Goal: Information Seeking & Learning: Learn about a topic

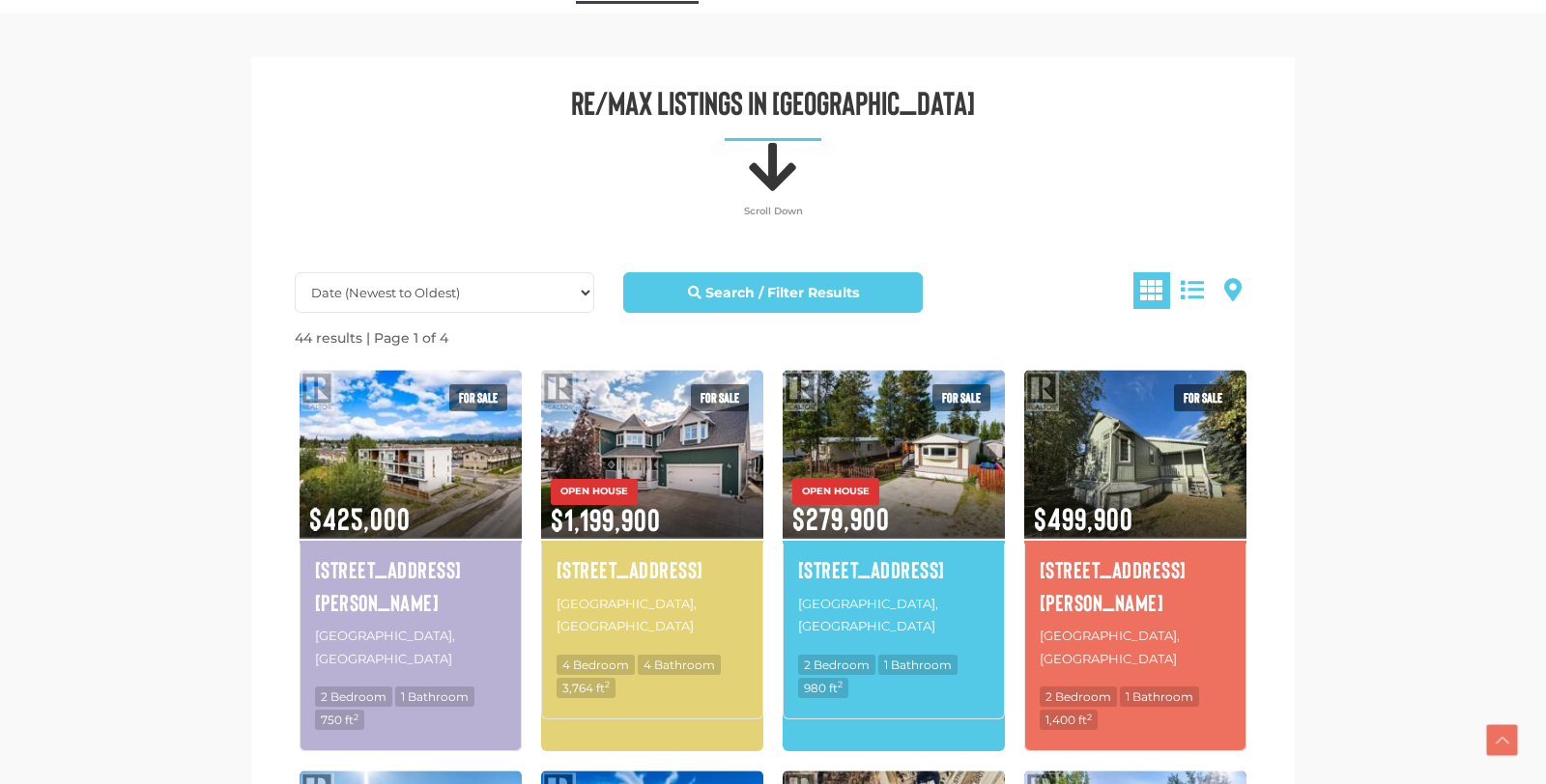
scroll to position [924, 0]
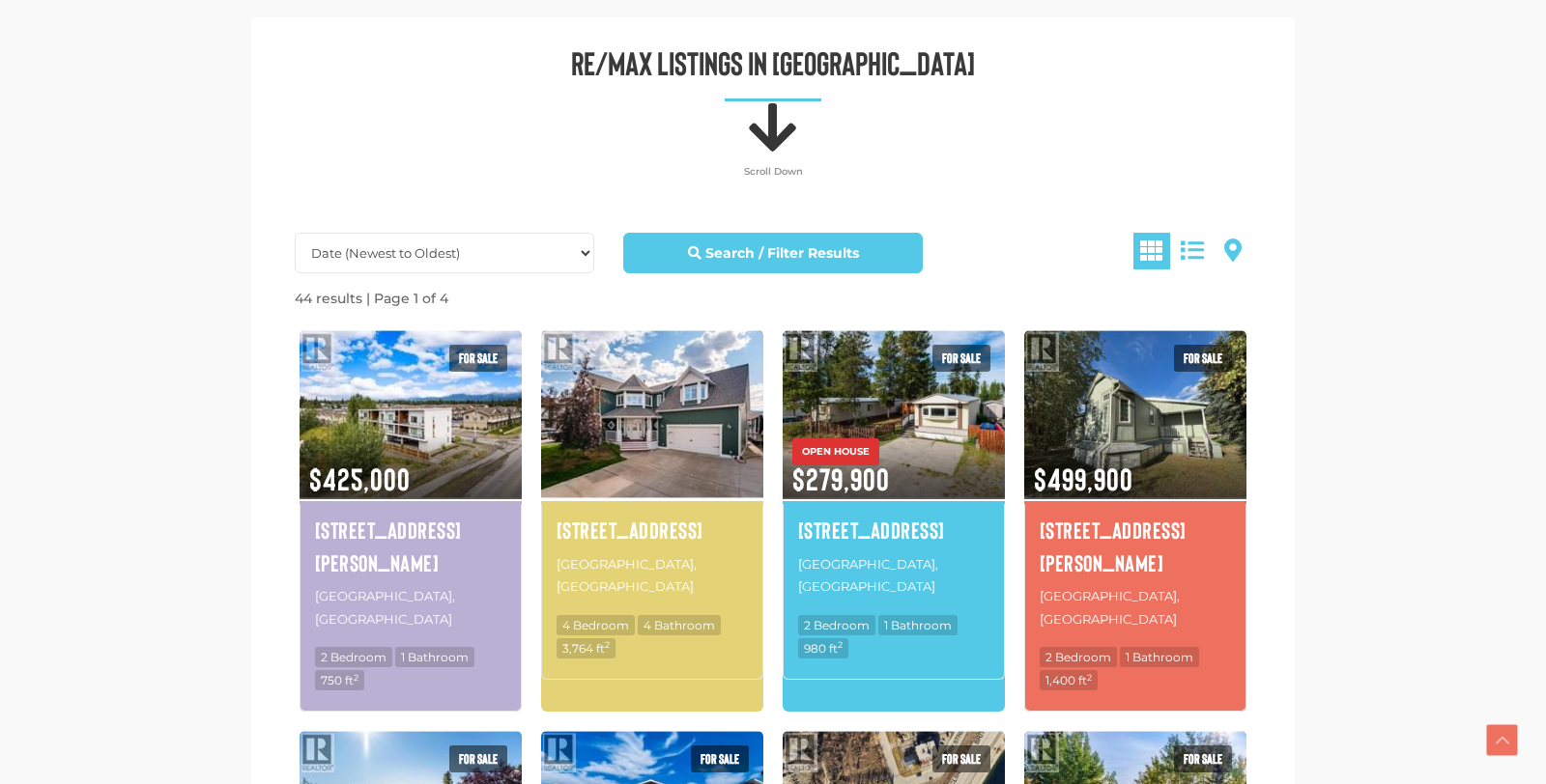
click at [640, 465] on img at bounding box center [651, 413] width 222 height 174
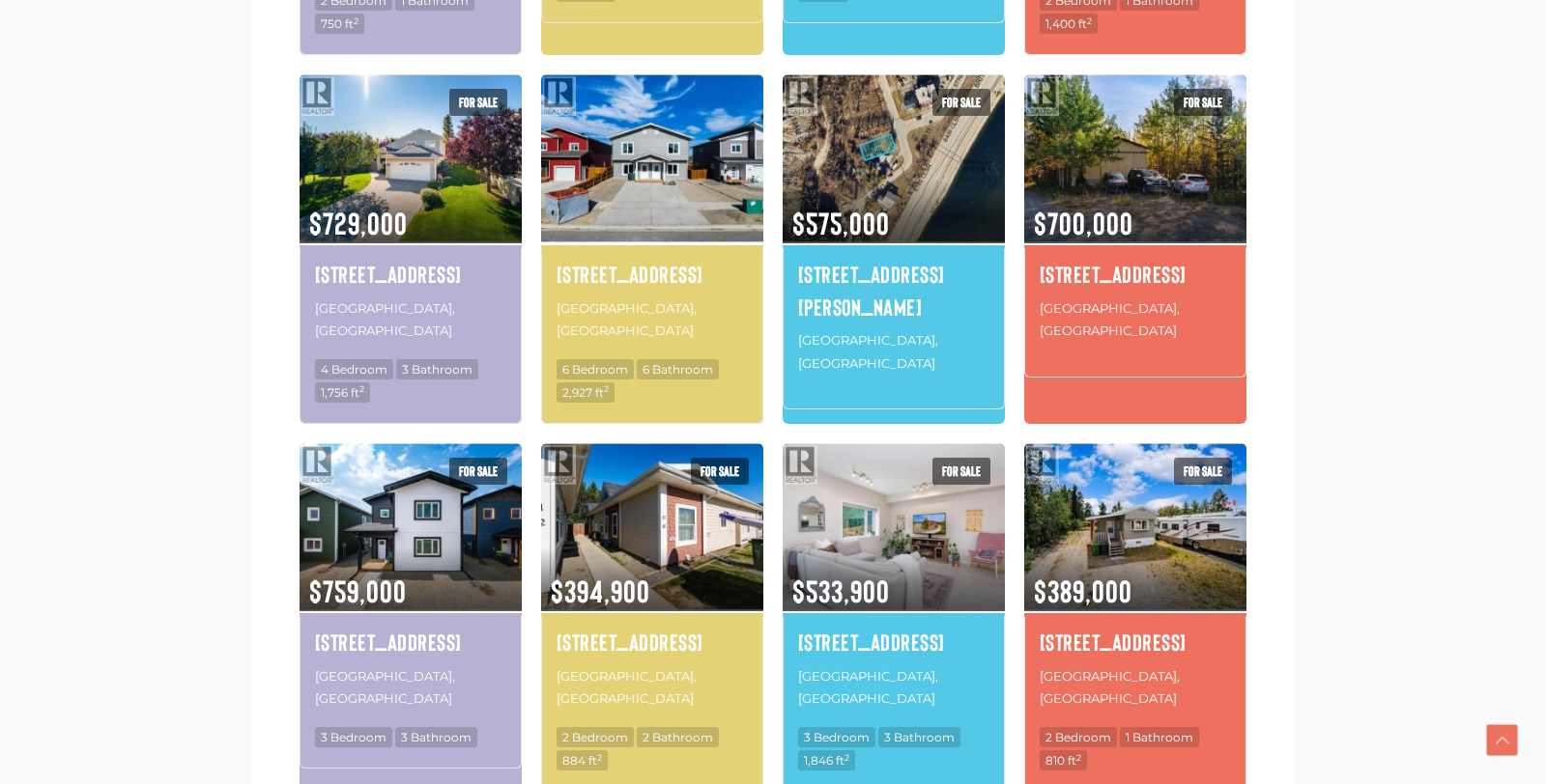
scroll to position [1583, 0]
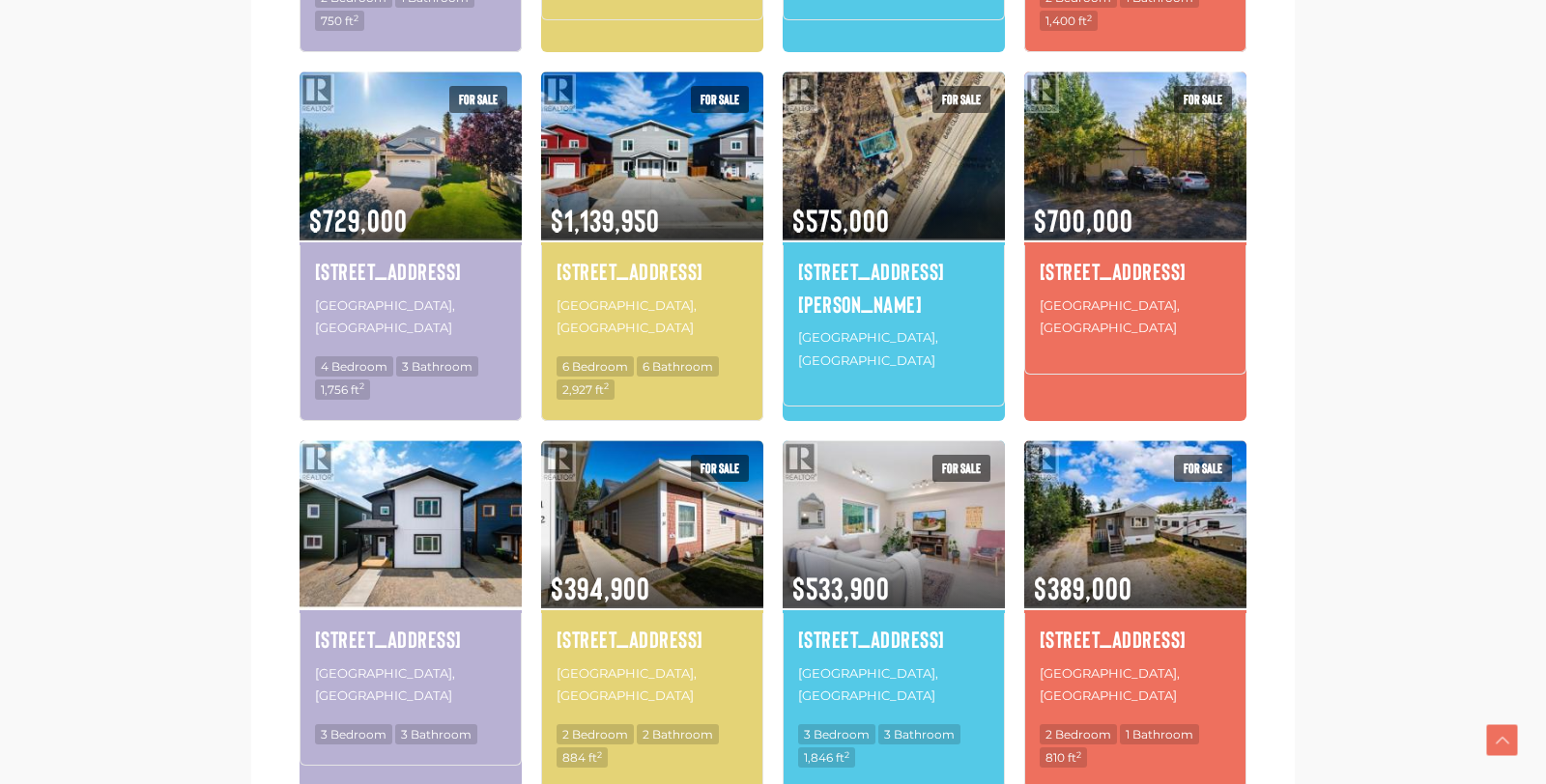
click at [397, 441] on img at bounding box center [411, 524] width 222 height 174
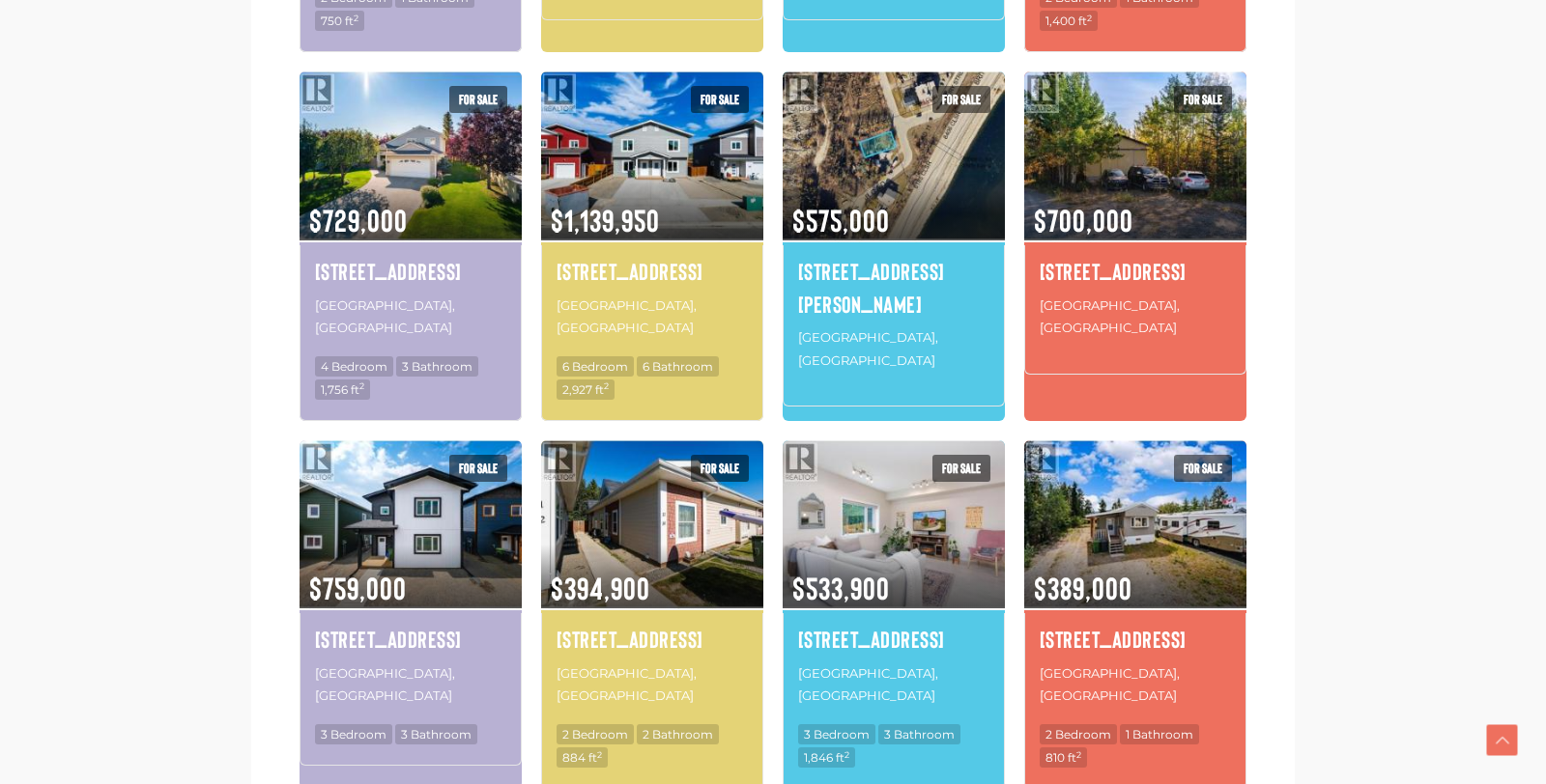
scroll to position [1592, 0]
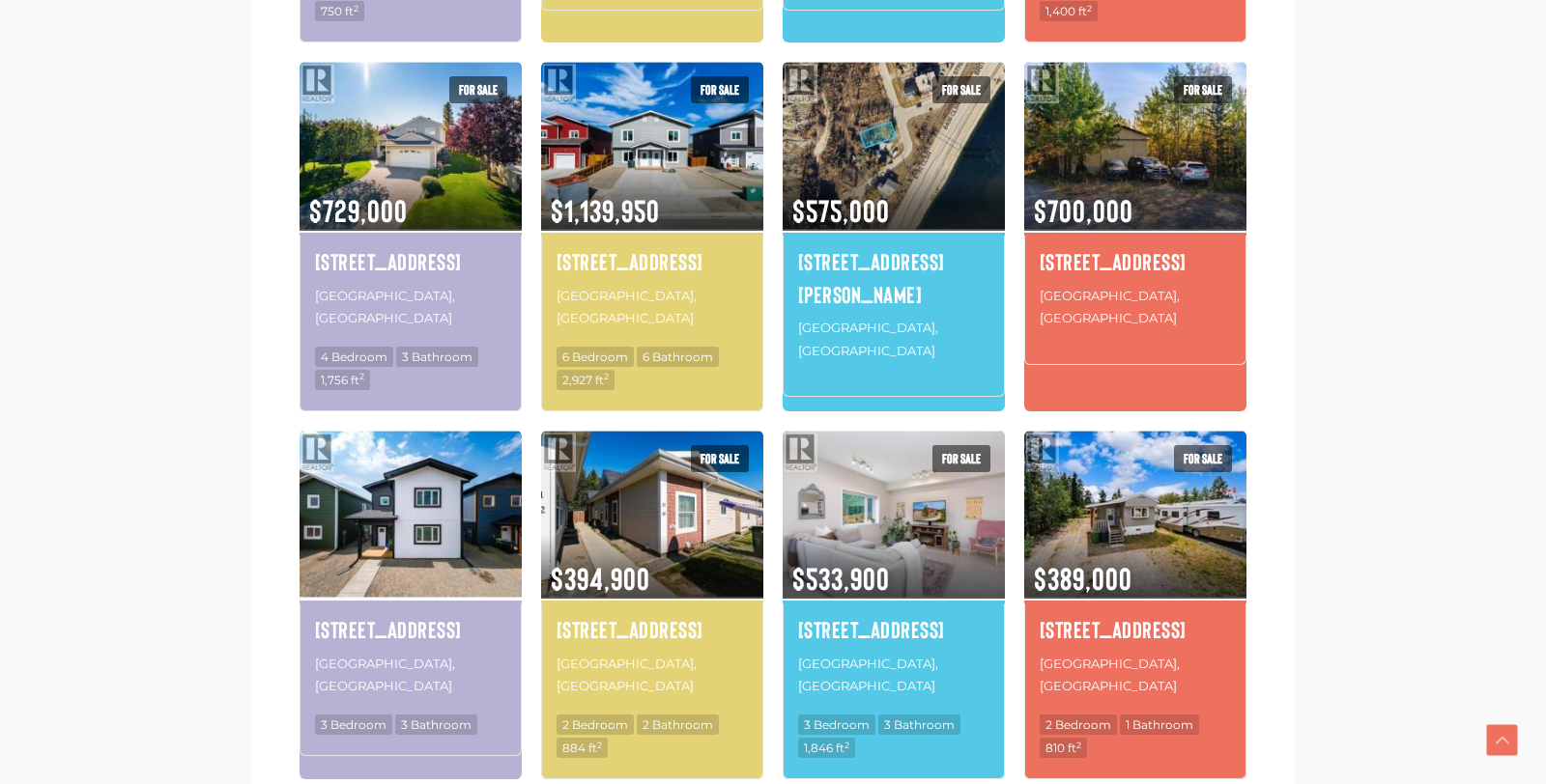
click at [395, 447] on img at bounding box center [411, 514] width 222 height 174
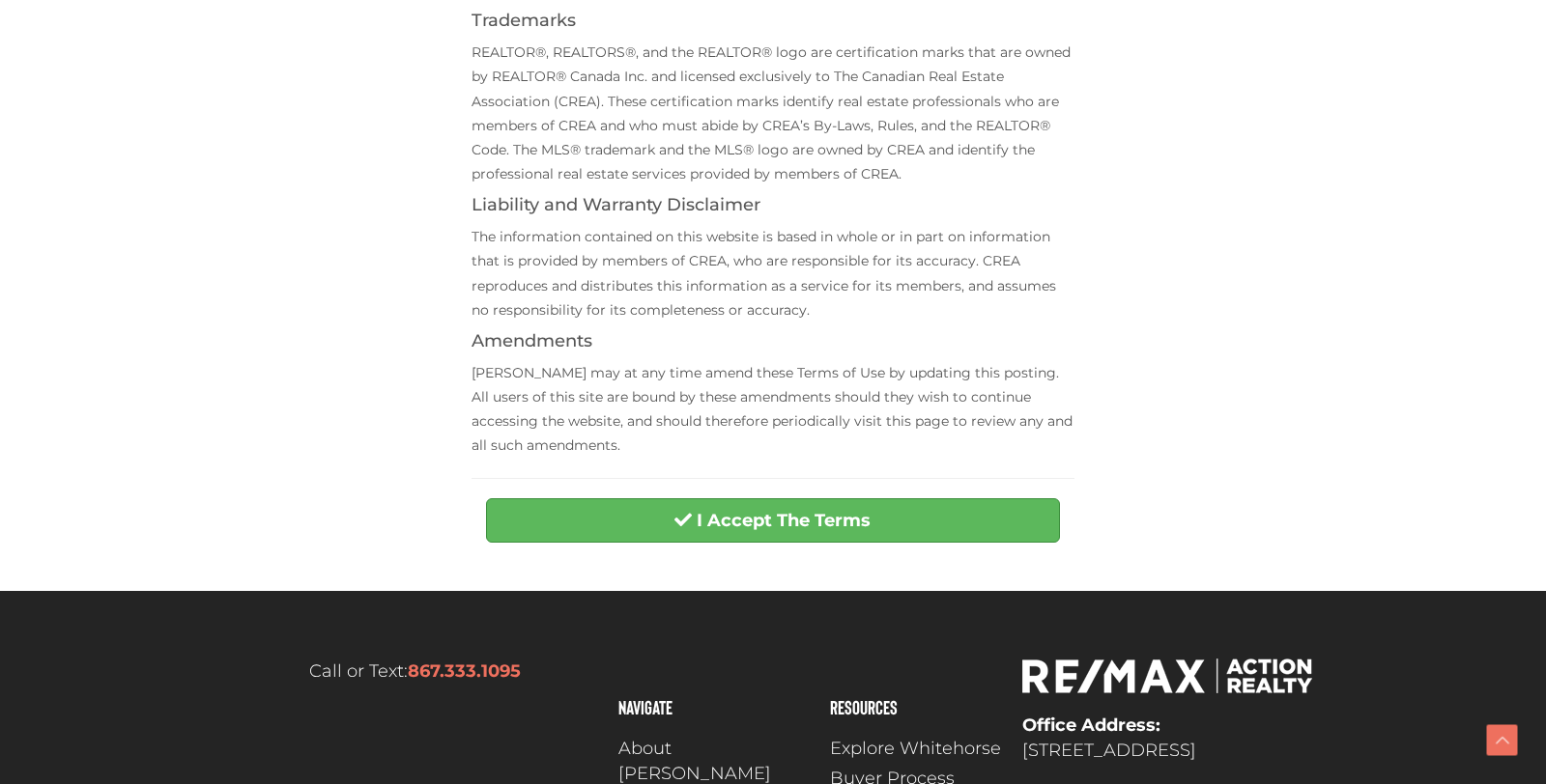
scroll to position [636, 0]
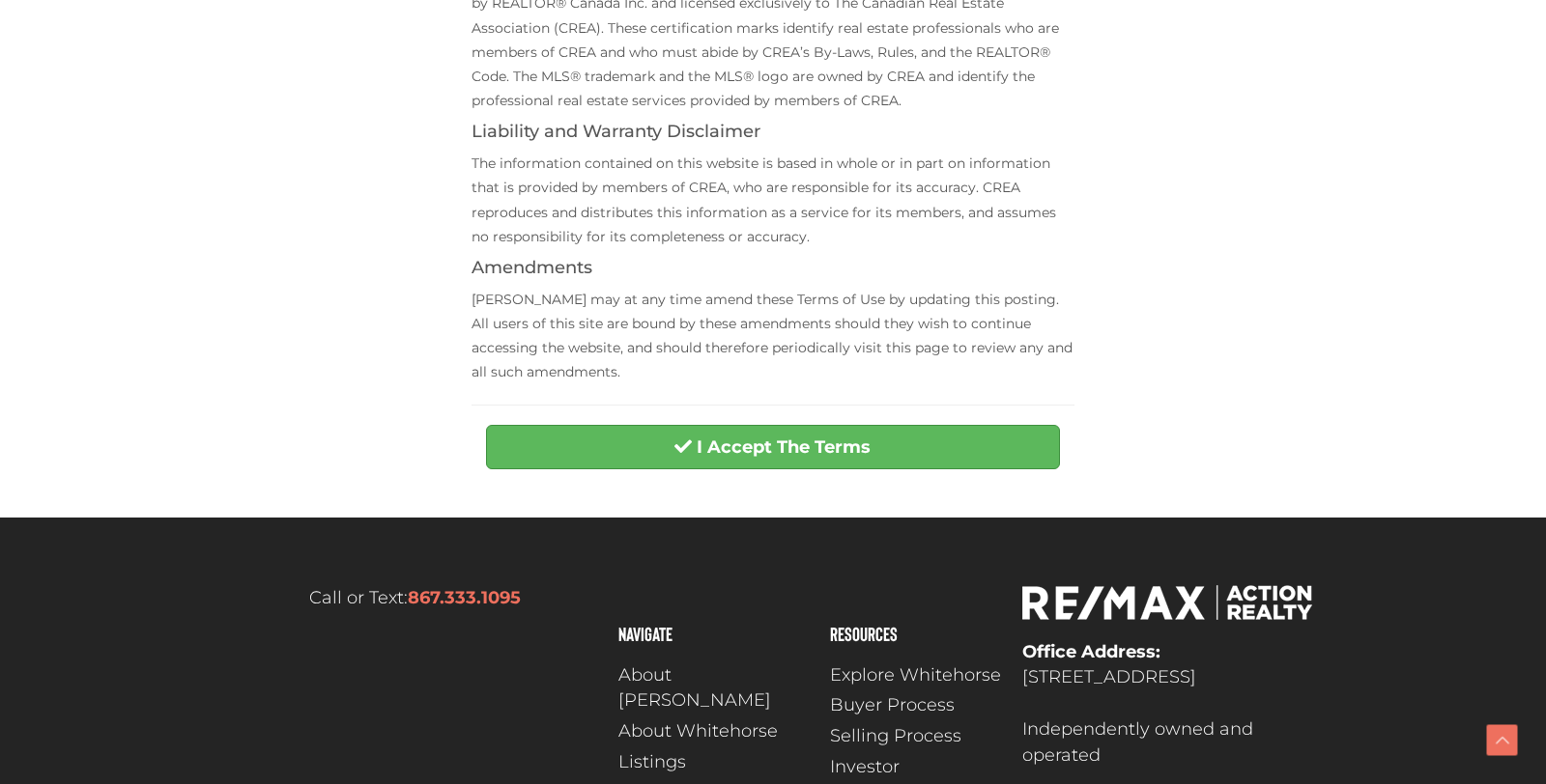
scroll to position [710, 0]
